Goal: Information Seeking & Learning: Find contact information

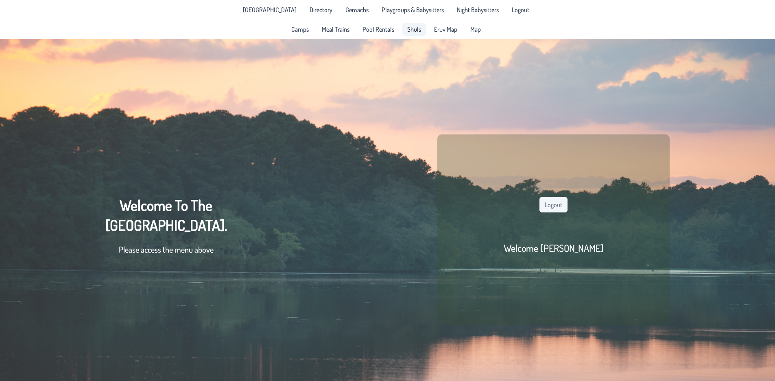
click at [413, 32] on span "Shuls" at bounding box center [414, 29] width 14 height 7
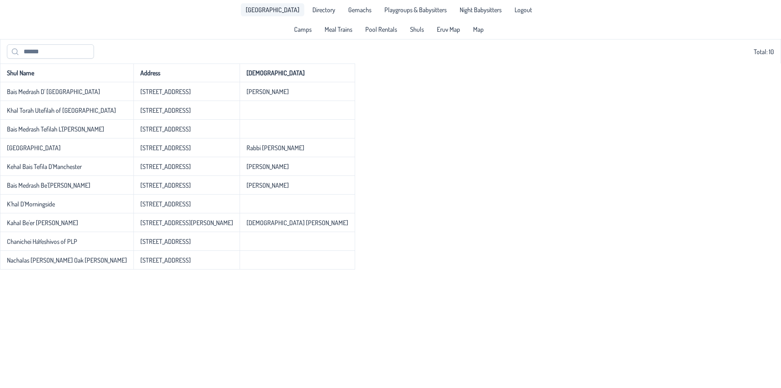
click at [279, 11] on span "[GEOGRAPHIC_DATA]" at bounding box center [273, 10] width 54 height 7
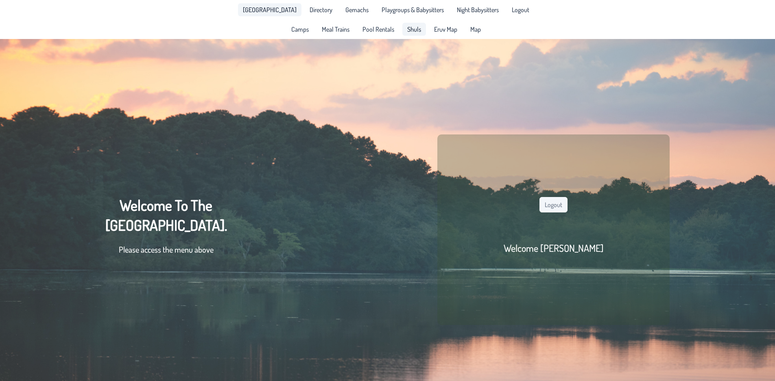
drag, startPoint x: 401, startPoint y: 35, endPoint x: 412, endPoint y: 33, distance: 11.3
click at [401, 35] on ul "Camps Meal Trains Pool Rentals Shuls Eruv Map Map" at bounding box center [385, 29] width 199 height 13
click at [412, 33] on span "Shuls" at bounding box center [414, 29] width 14 height 7
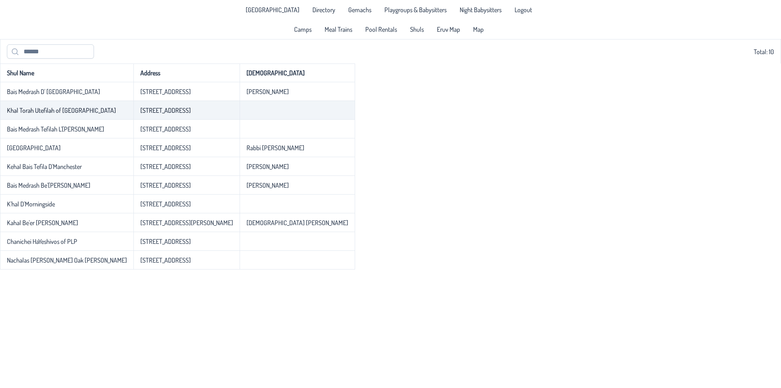
click at [240, 99] on td "Rabbi Yosef Weisberg" at bounding box center [297, 91] width 115 height 19
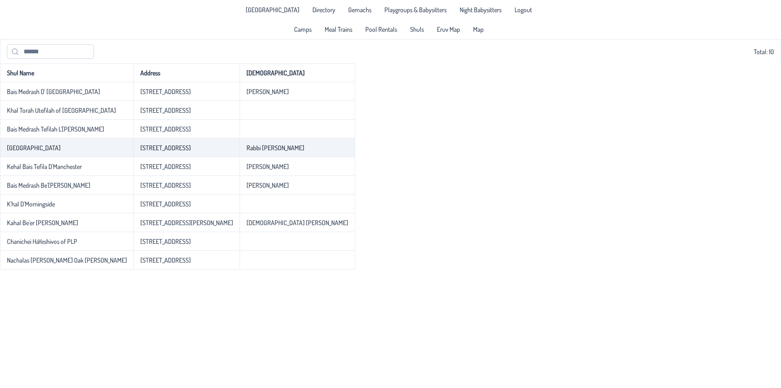
click at [246, 150] on p-celleditor "Rabbi Srulie Greenfield" at bounding box center [275, 148] width 58 height 8
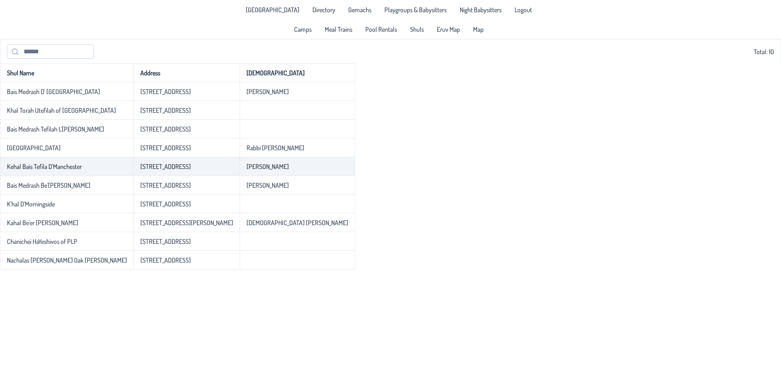
click at [246, 170] on p-celleditor "Rabbi Avrohom Krohn" at bounding box center [267, 166] width 42 height 8
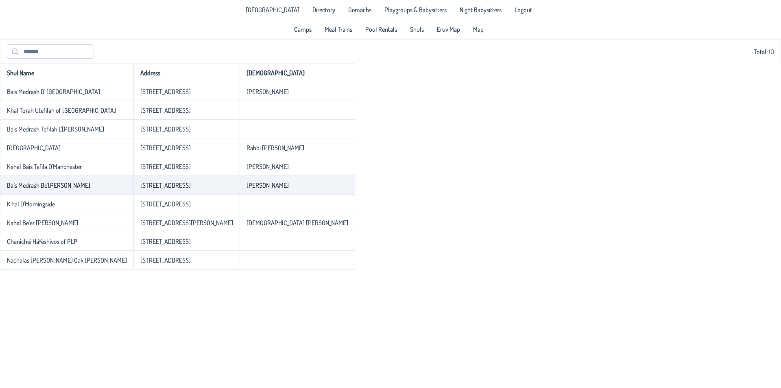
click at [246, 185] on p-celleditor "Rabbi Yisroel Monheit" at bounding box center [267, 185] width 42 height 8
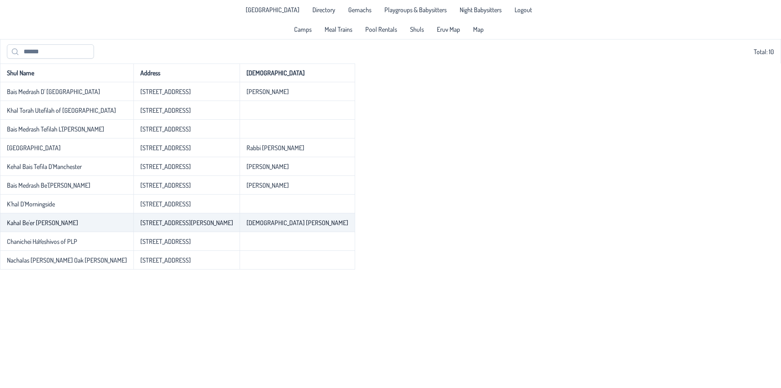
click at [240, 218] on td "Rabbi Eli Weinberg" at bounding box center [297, 222] width 115 height 19
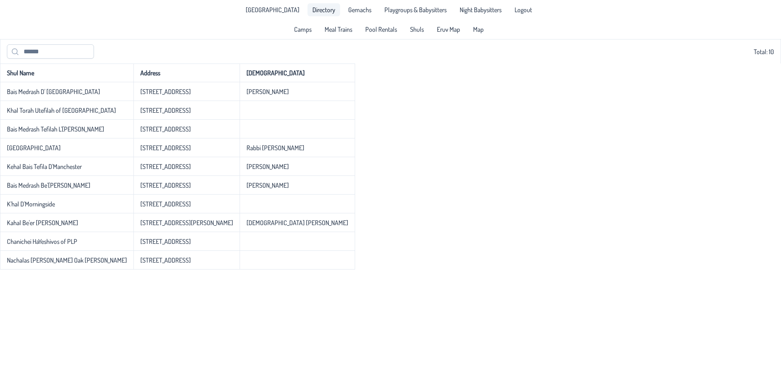
click at [312, 11] on span "Directory" at bounding box center [323, 10] width 23 height 7
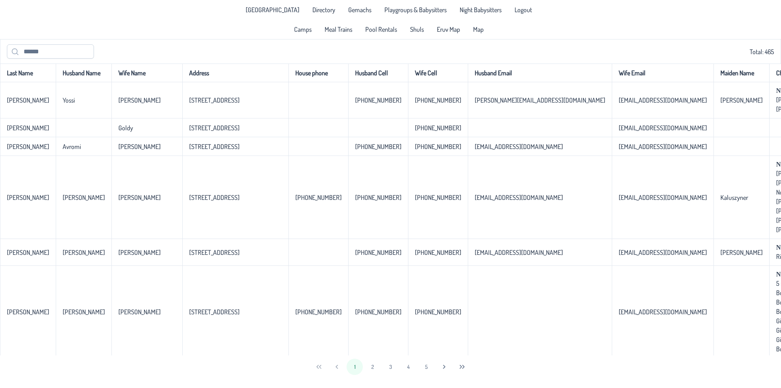
drag, startPoint x: 752, startPoint y: 52, endPoint x: 773, endPoint y: 54, distance: 20.8
click at [773, 54] on div "Total: 465" at bounding box center [390, 51] width 767 height 14
drag, startPoint x: 773, startPoint y: 52, endPoint x: 740, endPoint y: 55, distance: 33.0
click at [740, 55] on div "Total: 465" at bounding box center [390, 51] width 767 height 14
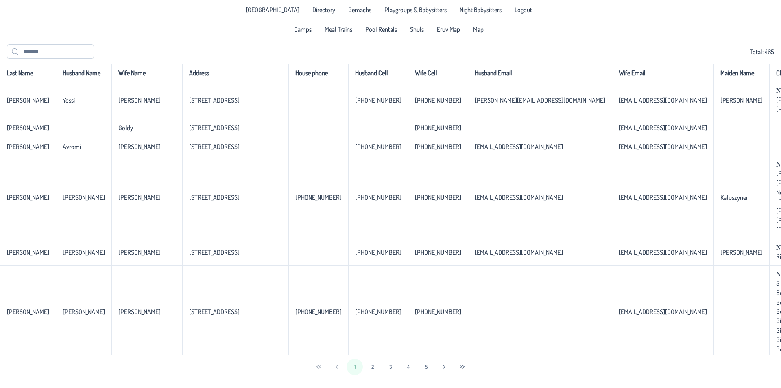
click at [740, 55] on div "Total: 465" at bounding box center [390, 51] width 767 height 14
drag, startPoint x: 743, startPoint y: 52, endPoint x: 778, endPoint y: 56, distance: 35.2
click at [774, 56] on div "Total: 465" at bounding box center [390, 51] width 781 height 24
drag, startPoint x: 772, startPoint y: 52, endPoint x: 751, endPoint y: 52, distance: 21.1
click at [751, 52] on div "Total: 465" at bounding box center [390, 51] width 781 height 24
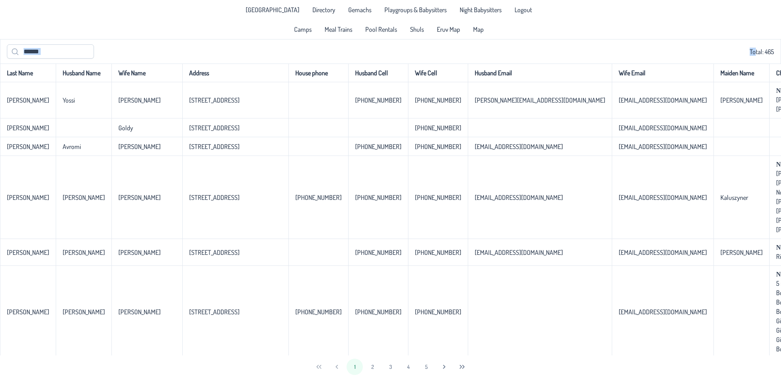
click at [751, 52] on div "Total: 465" at bounding box center [390, 51] width 767 height 14
click at [757, 54] on div "Total: 465" at bounding box center [390, 51] width 767 height 14
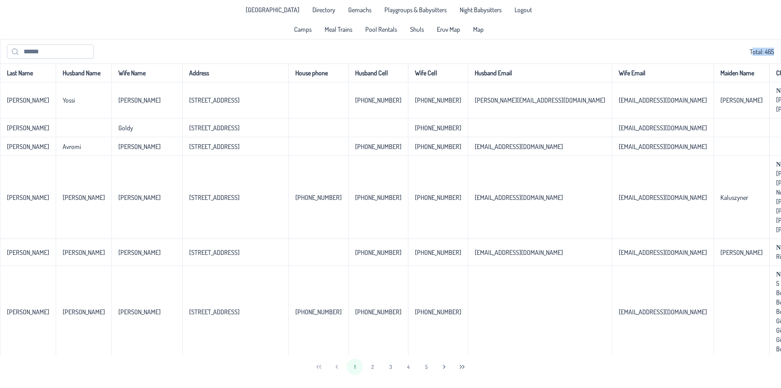
click at [761, 54] on div "Total: 465" at bounding box center [390, 51] width 767 height 14
click at [743, 47] on div "Total: 465" at bounding box center [390, 51] width 767 height 14
click at [747, 49] on div "Total: 465" at bounding box center [390, 51] width 767 height 14
drag, startPoint x: 775, startPoint y: 48, endPoint x: 746, endPoint y: 53, distance: 29.8
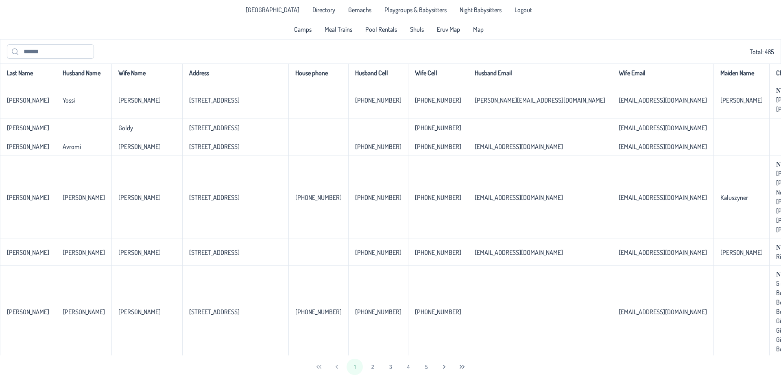
click at [746, 53] on div "Total: 465" at bounding box center [390, 51] width 781 height 24
click at [757, 55] on div "Total: 465" at bounding box center [390, 51] width 767 height 14
click at [757, 54] on div "Total: 465" at bounding box center [390, 51] width 767 height 14
click at [387, 26] on span "Pool Rentals" at bounding box center [381, 29] width 32 height 7
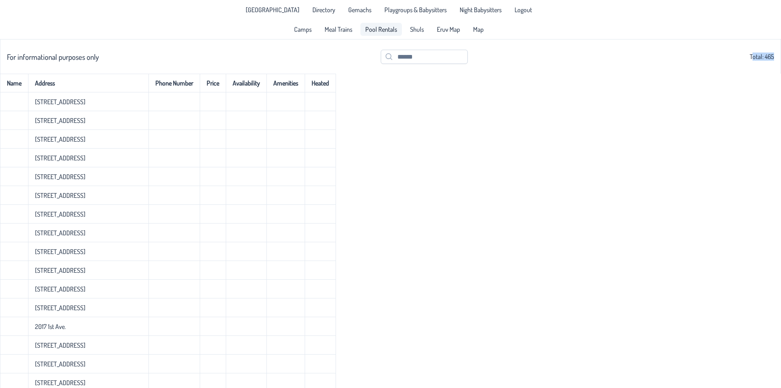
click at [338, 29] on span "Meal Trains" at bounding box center [338, 29] width 28 height 7
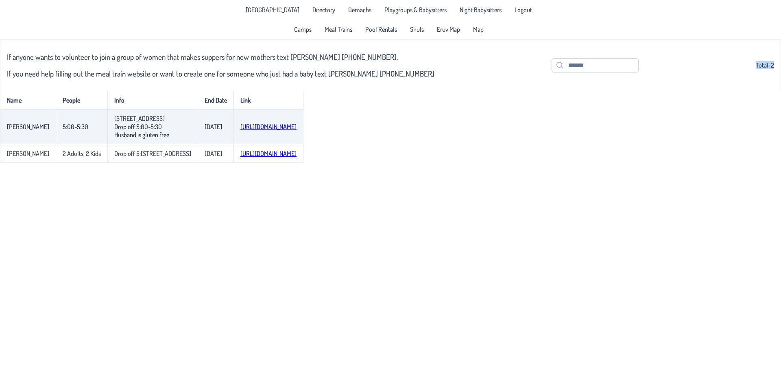
click at [274, 131] on link "https://www.mealtrain.com/trains/630k5z?utm_source=postmark&utm_medium=email&ut…" at bounding box center [268, 126] width 56 height 8
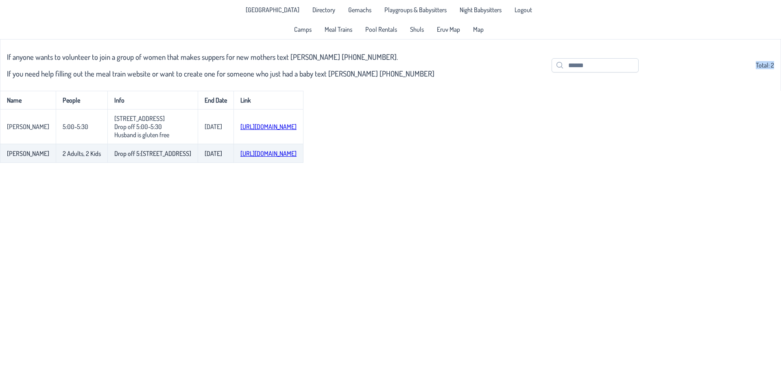
click at [245, 157] on link "https://www.mealtrain.com/trains/963z36?utm_source=postmark&utm_medium=email&ut…" at bounding box center [268, 153] width 56 height 8
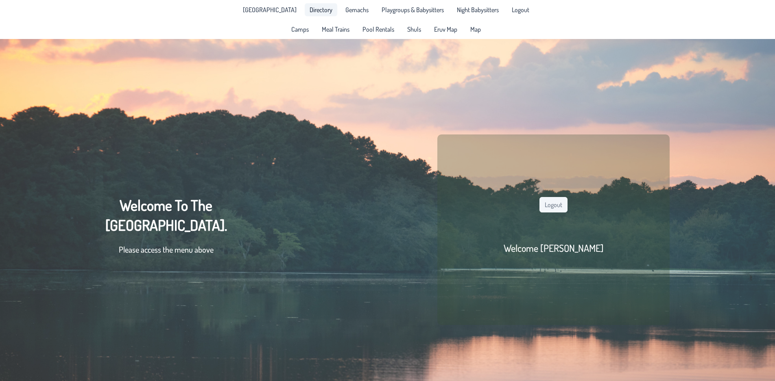
click at [310, 7] on span "Directory" at bounding box center [320, 10] width 23 height 7
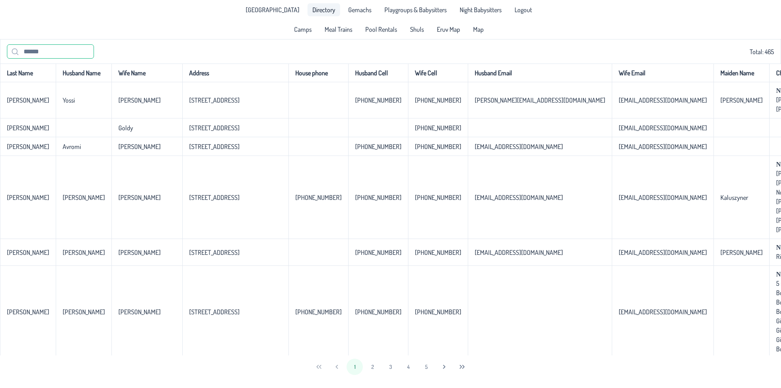
click at [40, 54] on input "text" at bounding box center [50, 51] width 87 height 14
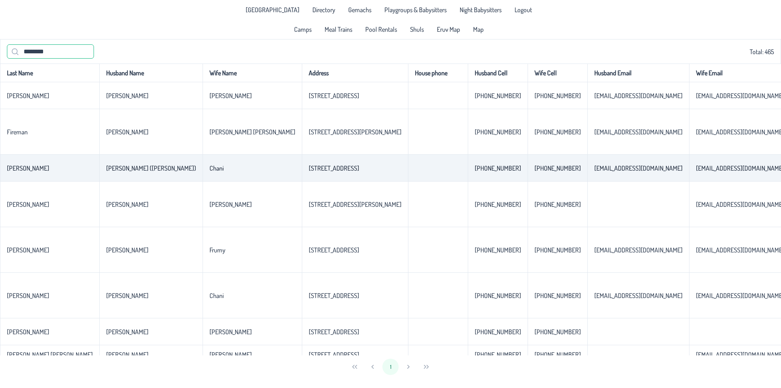
type input "********"
drag, startPoint x: 85, startPoint y: 168, endPoint x: 311, endPoint y: 178, distance: 225.9
click at [311, 178] on tr "[PERSON_NAME] [PERSON_NAME] ([PERSON_NAME]) [PERSON_NAME] [STREET_ADDRESS] [PHO…" at bounding box center [661, 168] width 1322 height 27
click at [408, 178] on td at bounding box center [438, 168] width 60 height 27
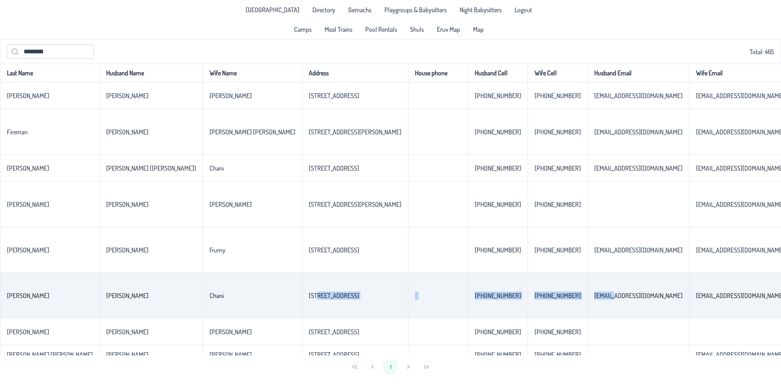
drag, startPoint x: 207, startPoint y: 296, endPoint x: 494, endPoint y: 294, distance: 286.3
click at [494, 294] on tr "[PERSON_NAME] [PERSON_NAME] [STREET_ADDRESS]-650-8139 [PHONE_NUMBER] [EMAIL_ADD…" at bounding box center [661, 295] width 1322 height 46
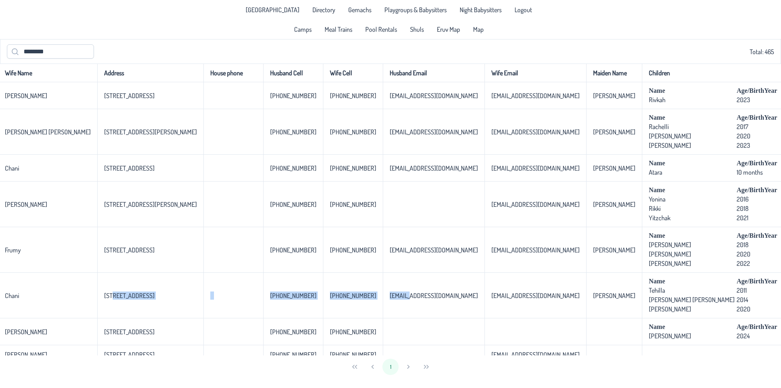
scroll to position [0, 220]
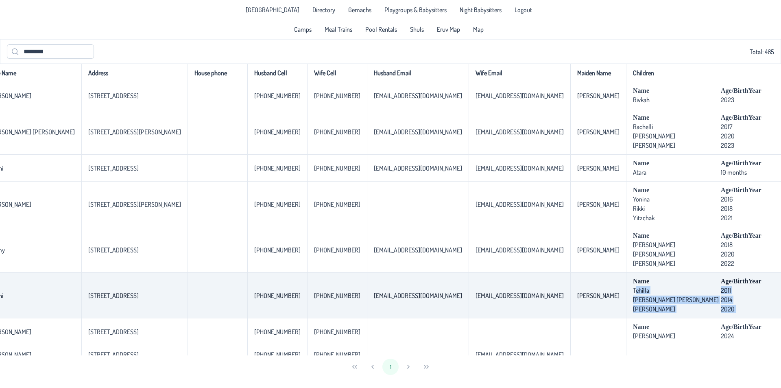
drag, startPoint x: 655, startPoint y: 307, endPoint x: 482, endPoint y: 294, distance: 173.7
click at [626, 294] on td "Name Age/BirthYear School Tehilla [DEMOGRAPHIC_DATA] Aderes [PERSON_NAME] [PERS…" at bounding box center [763, 295] width 275 height 46
click at [633, 294] on p-celleditor "Tehilla" at bounding box center [641, 290] width 16 height 8
drag, startPoint x: 482, startPoint y: 294, endPoint x: 665, endPoint y: 309, distance: 183.2
click at [665, 309] on td "Name Age/BirthYear School Tehilla [DEMOGRAPHIC_DATA] Aderes [PERSON_NAME] [PERS…" at bounding box center [763, 295] width 275 height 46
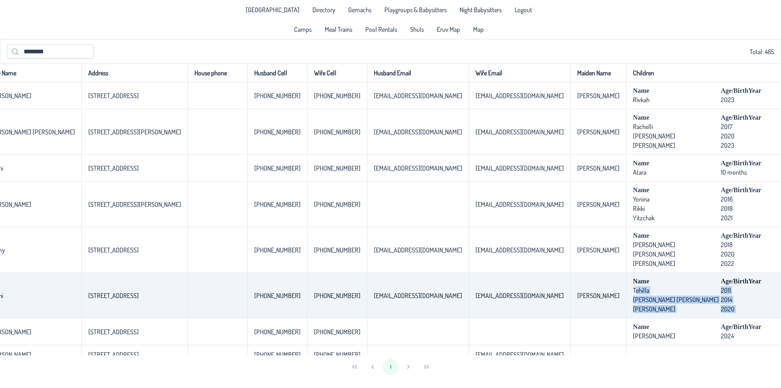
click at [665, 309] on td "Name Age/BirthYear School Tehilla [DEMOGRAPHIC_DATA] Aderes [PERSON_NAME] [PERS…" at bounding box center [763, 295] width 275 height 46
drag, startPoint x: 599, startPoint y: 307, endPoint x: 483, endPoint y: 287, distance: 117.6
click at [626, 287] on td "Name Age/BirthYear School Tehilla [DEMOGRAPHIC_DATA] Aderes [PERSON_NAME] [PERS…" at bounding box center [763, 295] width 275 height 46
click at [633, 287] on p-celleditor "Tehilla" at bounding box center [641, 290] width 16 height 8
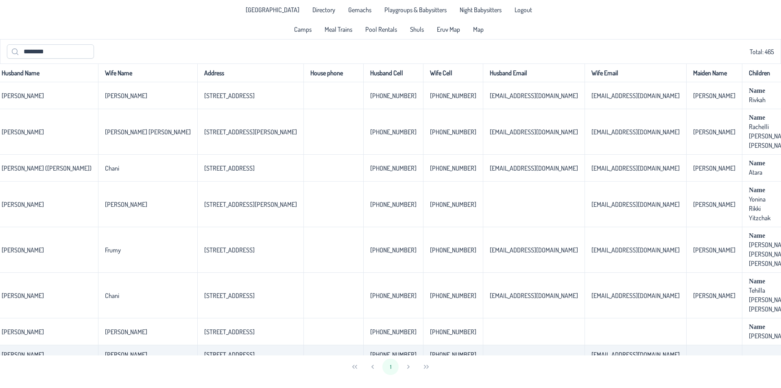
scroll to position [0, 52]
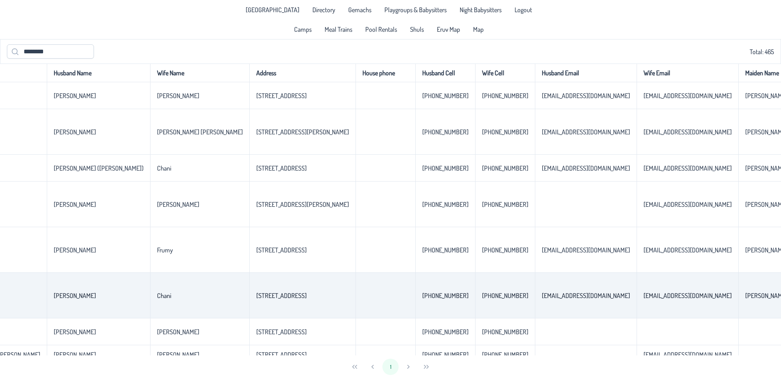
drag, startPoint x: 139, startPoint y: 303, endPoint x: 135, endPoint y: 304, distance: 4.5
click at [150, 303] on td "Chani" at bounding box center [199, 295] width 99 height 46
